Goal: Find specific page/section: Find specific page/section

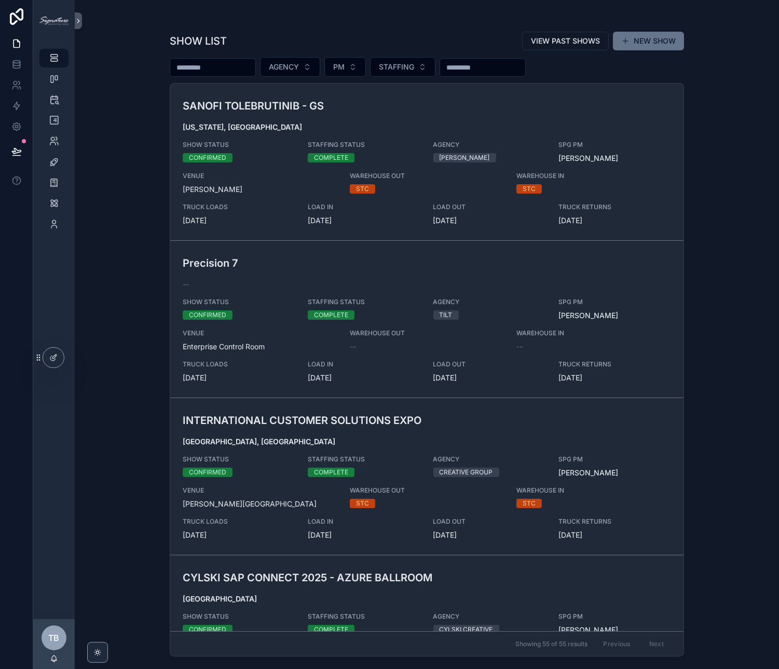
click at [243, 67] on input "scrollable content" at bounding box center [212, 67] width 85 height 15
type input "*****"
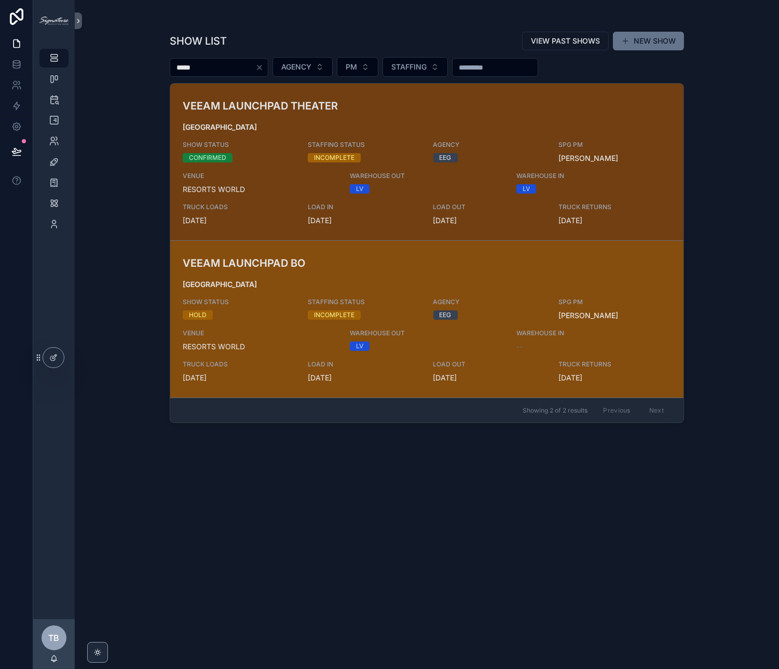
click at [373, 250] on link "VEEAM LAUNCHPAD BO LAS VEGAS SHOW STATUS HOLD STAFFING STATUS INCOMPLETE AGENCY…" at bounding box center [426, 318] width 513 height 157
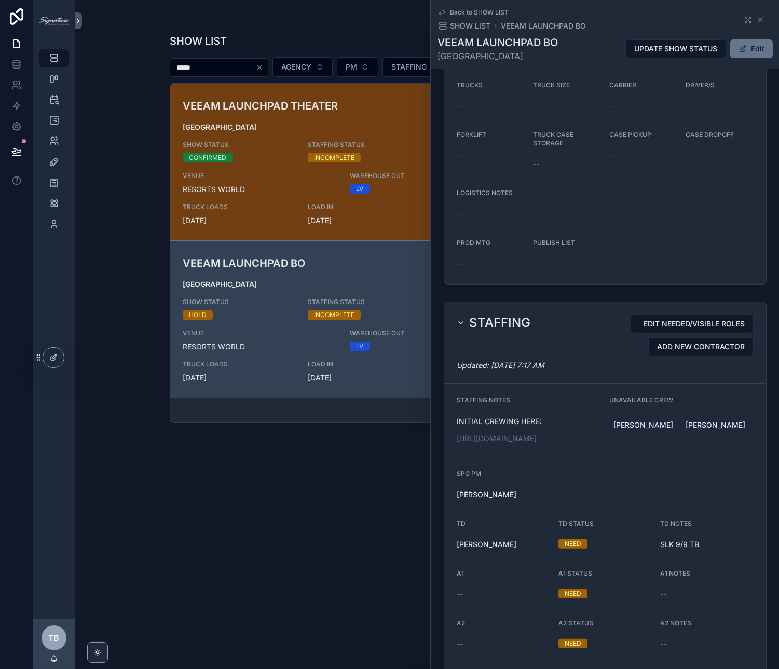
scroll to position [784, 0]
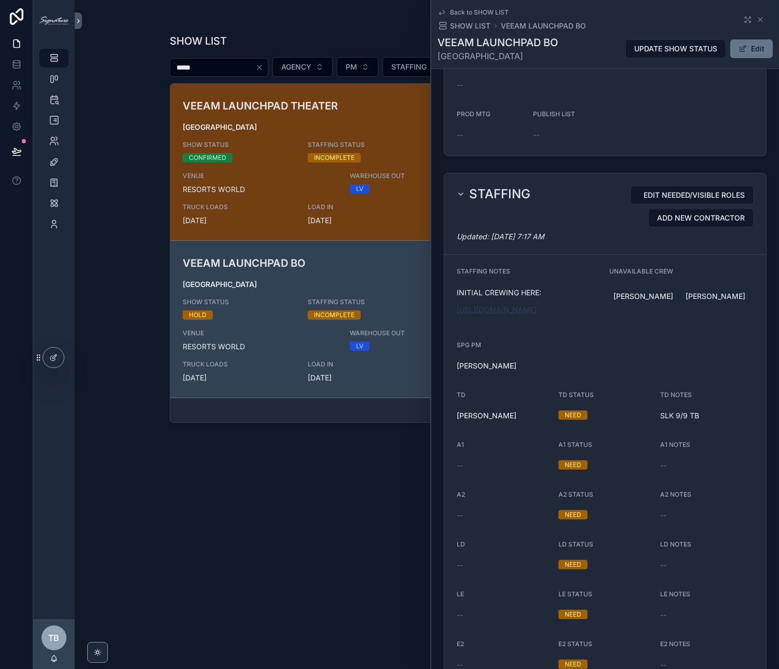
click at [520, 314] on link "[URL][DOMAIN_NAME]" at bounding box center [497, 309] width 80 height 9
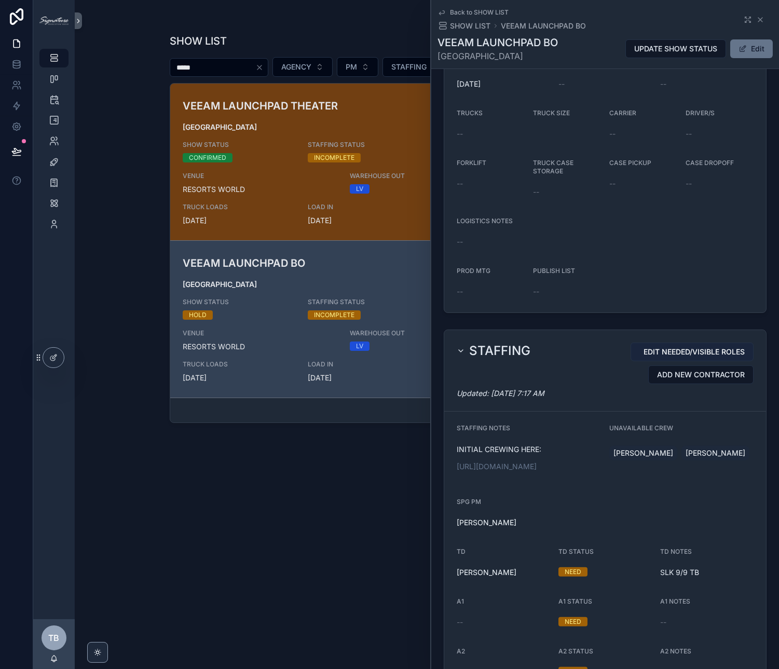
scroll to position [852, 0]
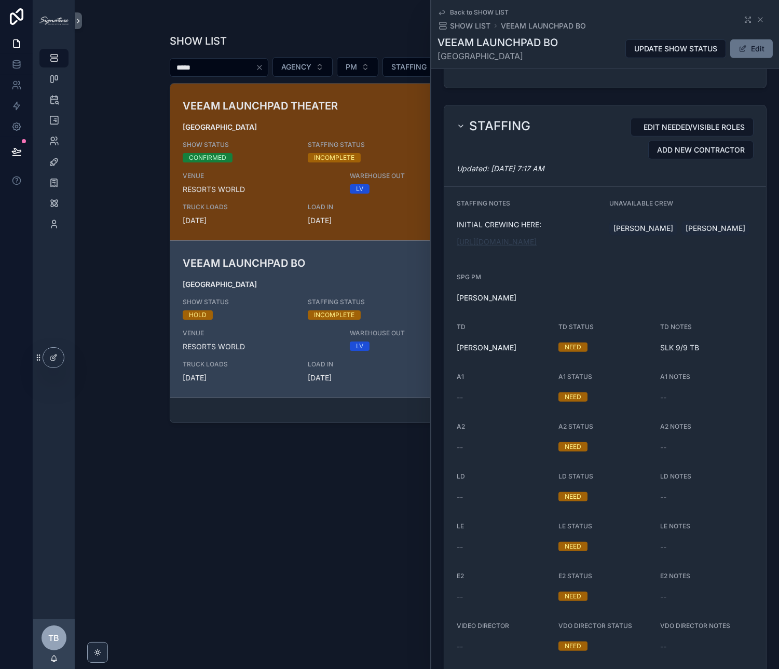
click at [537, 246] on link "[URL][DOMAIN_NAME]" at bounding box center [497, 241] width 80 height 9
